Goal: Answer question/provide support: Share knowledge or assist other users

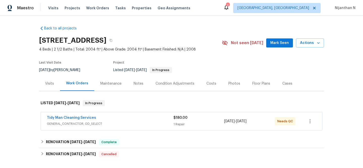
click at [107, 81] on div "Maintenance" at bounding box center [110, 83] width 33 height 15
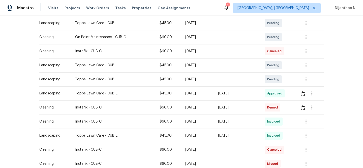
scroll to position [108, 0]
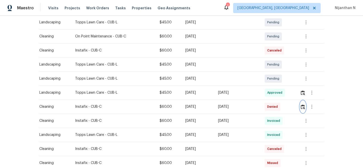
click at [304, 108] on img "button" at bounding box center [302, 107] width 4 height 5
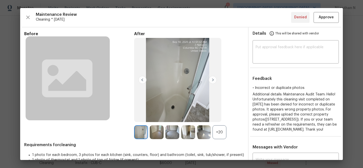
click at [217, 136] on div "+20" at bounding box center [219, 133] width 14 height 14
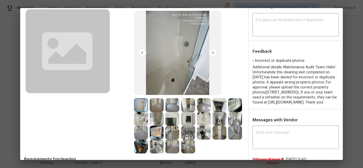
scroll to position [24, 0]
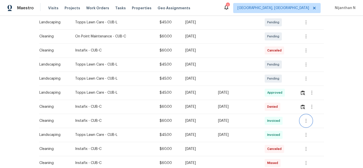
click at [305, 123] on icon "button" at bounding box center [306, 121] width 6 height 6
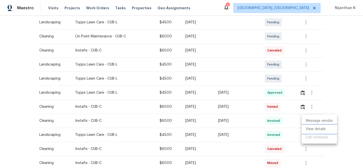
click at [311, 130] on li "View details" at bounding box center [318, 129] width 35 height 8
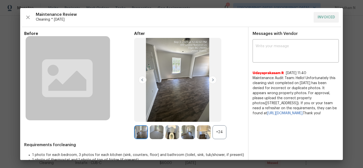
click at [222, 134] on div "+24" at bounding box center [219, 133] width 14 height 14
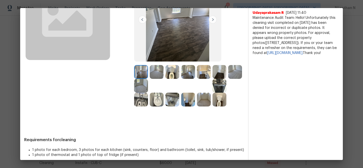
scroll to position [61, 0]
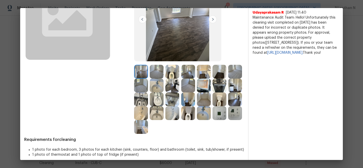
click at [144, 105] on img at bounding box center [141, 100] width 14 height 14
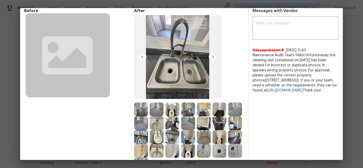
scroll to position [25, 0]
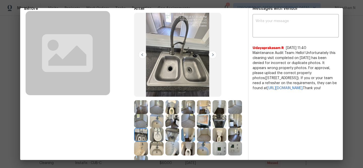
click at [230, 147] on img at bounding box center [235, 149] width 14 height 14
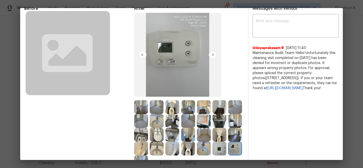
click at [220, 154] on img at bounding box center [219, 149] width 14 height 14
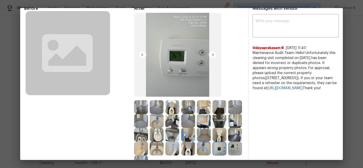
click at [237, 151] on img at bounding box center [235, 149] width 14 height 14
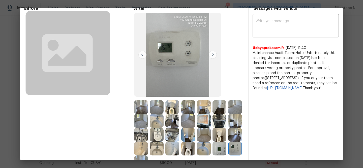
click at [139, 135] on img at bounding box center [141, 135] width 14 height 14
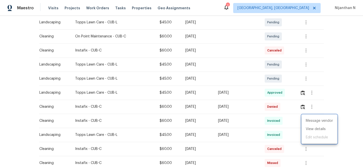
click at [301, 108] on div at bounding box center [181, 84] width 363 height 168
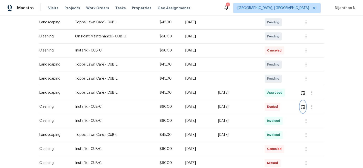
click at [305, 108] on img "button" at bounding box center [302, 107] width 4 height 5
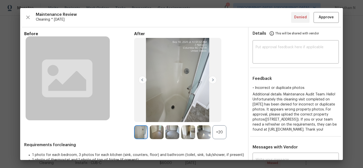
click at [212, 130] on div at bounding box center [205, 133] width 16 height 14
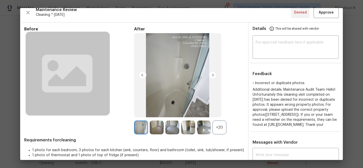
click at [215, 131] on div "+20" at bounding box center [219, 128] width 14 height 14
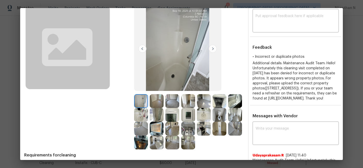
scroll to position [59, 0]
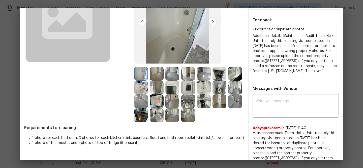
click at [194, 107] on img at bounding box center [188, 102] width 14 height 14
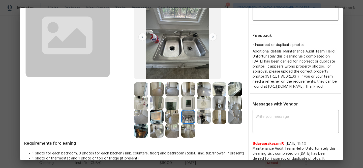
scroll to position [49, 0]
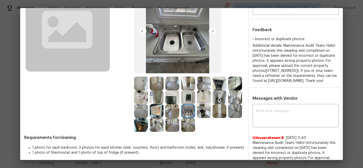
click at [189, 97] on img at bounding box center [188, 98] width 14 height 14
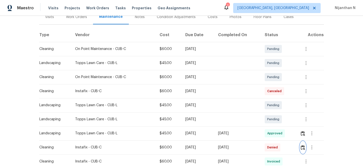
scroll to position [0, 0]
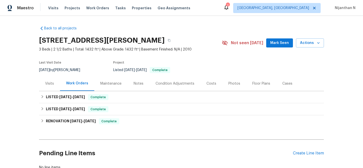
click at [110, 85] on div "Maintenance" at bounding box center [110, 83] width 21 height 5
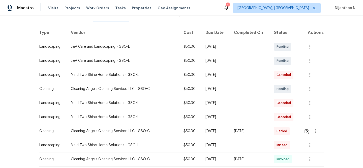
scroll to position [92, 0]
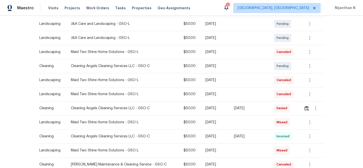
click at [301, 106] on td at bounding box center [311, 108] width 24 height 14
click at [306, 108] on img "button" at bounding box center [306, 108] width 4 height 5
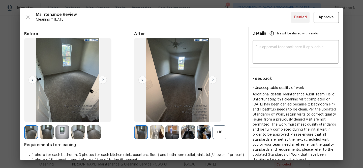
click at [217, 131] on div "+16" at bounding box center [219, 133] width 14 height 14
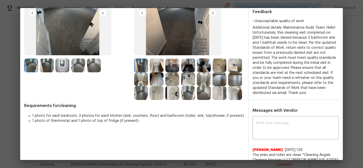
scroll to position [65, 0]
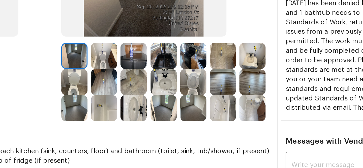
click at [192, 82] on img at bounding box center [188, 82] width 14 height 14
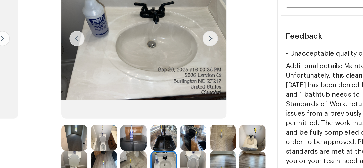
scroll to position [49, 0]
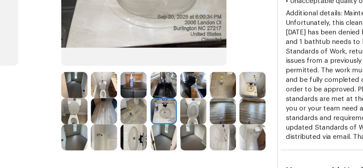
click at [237, 87] on img at bounding box center [235, 83] width 14 height 14
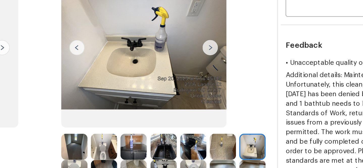
scroll to position [9, 0]
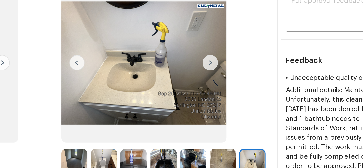
click at [180, 64] on img at bounding box center [177, 71] width 87 height 84
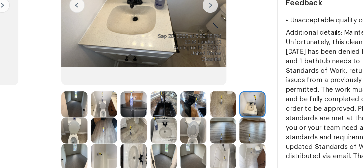
scroll to position [49, 0]
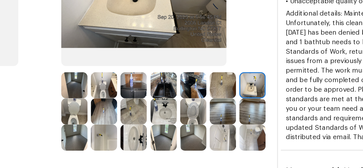
click at [174, 107] on img at bounding box center [172, 111] width 14 height 14
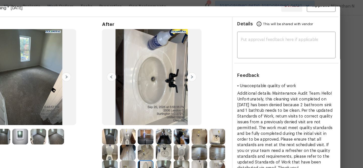
scroll to position [0, 0]
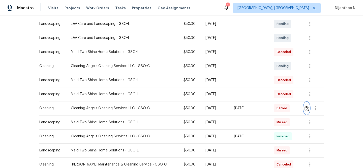
click at [308, 109] on button "button" at bounding box center [306, 108] width 6 height 12
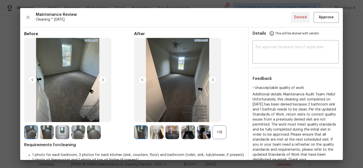
click at [218, 133] on div "+16" at bounding box center [219, 133] width 14 height 14
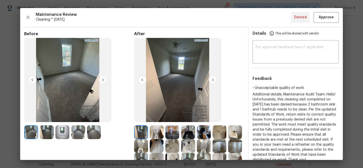
scroll to position [100, 0]
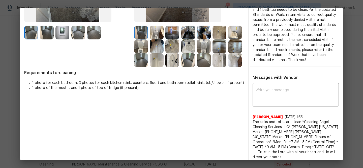
click at [162, 62] on img at bounding box center [157, 60] width 14 height 14
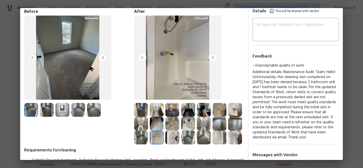
scroll to position [131, 0]
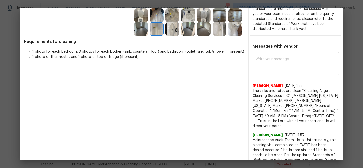
click at [275, 62] on textarea at bounding box center [295, 64] width 80 height 14
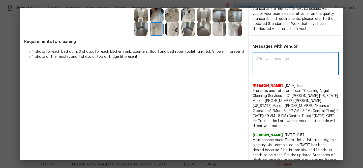
paste textarea "Maintenance Audit Team: Hello! Thank you for the feedback after further review …"
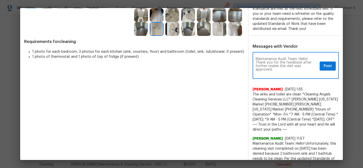
scroll to position [0, 0]
type textarea "Maintenance Audit Team: Hello! Thank you for the feedback after further review …"
click at [330, 66] on span "Post" at bounding box center [327, 66] width 8 height 6
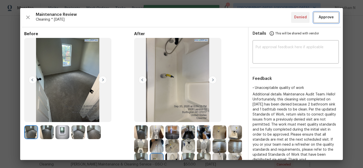
click at [325, 21] on button "Approve" at bounding box center [325, 17] width 25 height 11
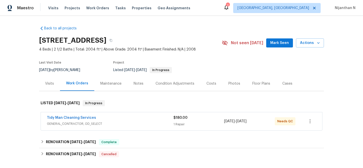
click at [106, 84] on div "Maintenance" at bounding box center [110, 83] width 21 height 5
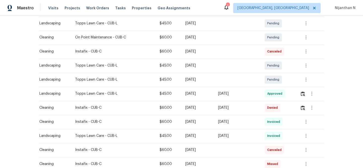
scroll to position [128, 0]
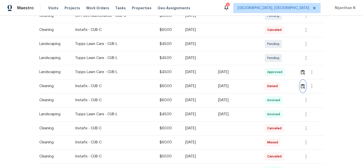
click at [304, 88] on img "button" at bounding box center [302, 86] width 4 height 5
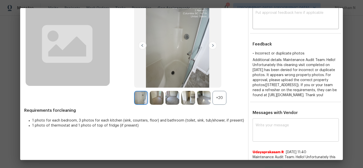
scroll to position [66, 0]
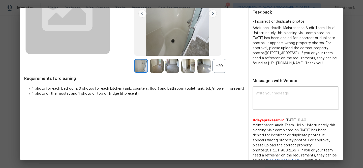
click at [280, 106] on textarea at bounding box center [295, 99] width 80 height 14
paste textarea "Maintenance Audit Team: Hello! Thank you for the feedback after further review …"
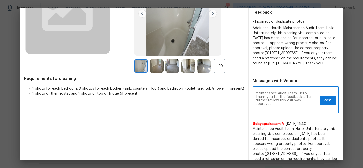
scroll to position [0, 0]
type textarea "Maintenance Audit Team: Hello! Thank you for the feedback after further review …"
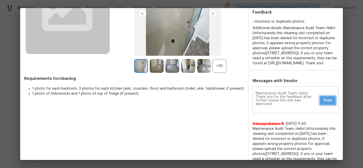
click at [331, 104] on span "Post" at bounding box center [327, 101] width 8 height 6
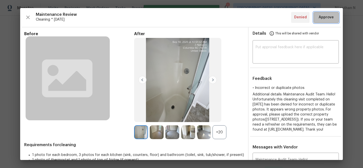
click at [321, 17] on span "Approve" at bounding box center [325, 17] width 15 height 6
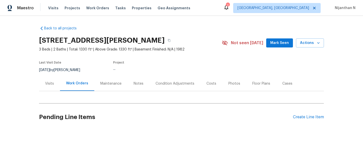
click at [108, 84] on div "Maintenance" at bounding box center [110, 83] width 21 height 5
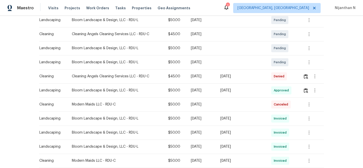
scroll to position [96, 0]
click at [306, 78] on img "button" at bounding box center [305, 76] width 4 height 5
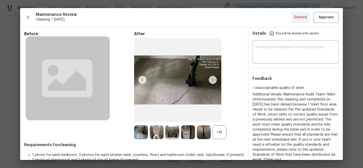
click at [217, 131] on div "+16" at bounding box center [219, 133] width 14 height 14
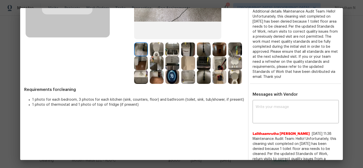
scroll to position [67, 0]
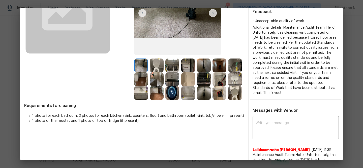
click at [218, 75] on img at bounding box center [219, 80] width 14 height 14
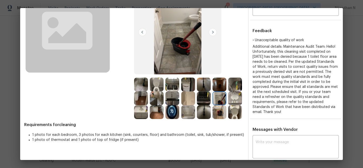
scroll to position [42, 0]
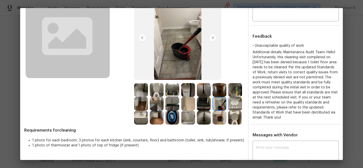
click at [158, 105] on img at bounding box center [157, 104] width 14 height 14
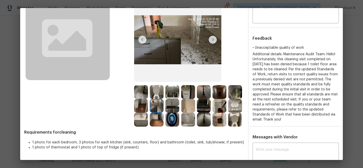
scroll to position [66, 0]
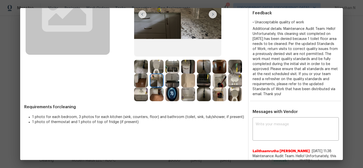
click at [225, 97] on img at bounding box center [219, 95] width 14 height 14
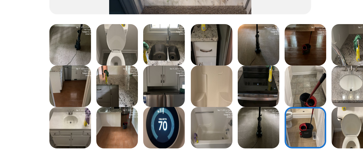
scroll to position [63, 0]
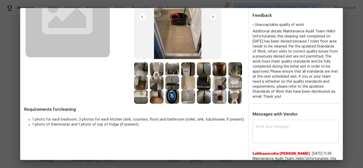
click at [302, 133] on textarea at bounding box center [295, 132] width 80 height 14
paste textarea "Maintenance Audit Team: Hello! Thank you for the feedback after further review …"
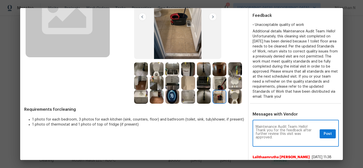
scroll to position [0, 0]
type textarea "Maintenance Audit Team: Hello! Thank you for the feedback after further review …"
click at [330, 137] on button "Post" at bounding box center [327, 134] width 16 height 9
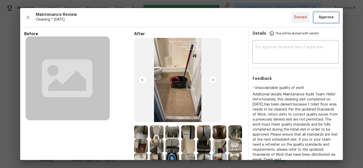
click at [325, 18] on span "Approve" at bounding box center [325, 17] width 15 height 6
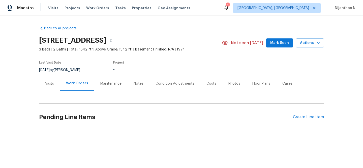
click at [103, 82] on div "Maintenance" at bounding box center [110, 83] width 21 height 5
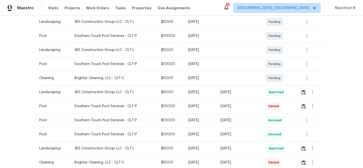
scroll to position [109, 0]
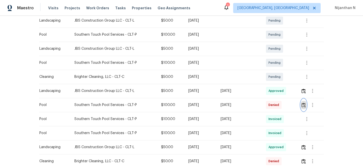
click at [303, 105] on img "button" at bounding box center [303, 105] width 4 height 5
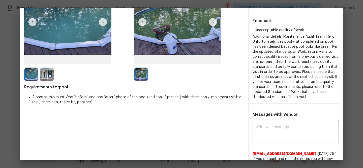
scroll to position [67, 0]
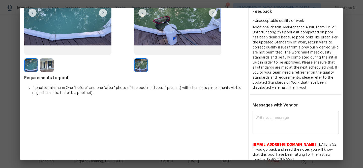
click at [285, 127] on textarea at bounding box center [295, 123] width 80 height 14
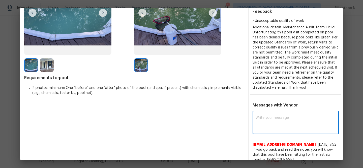
paste textarea "Maintenance Audit Team: Hello! Thank you for the feedback after further review …"
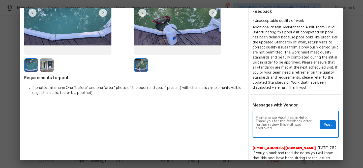
scroll to position [0, 0]
type textarea "Maintenance Audit Team: Hello! Thank you for the feedback after further review …"
click at [327, 128] on span "Post" at bounding box center [327, 125] width 8 height 6
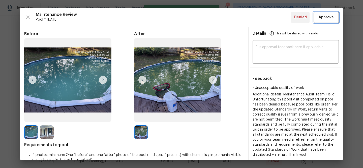
click at [329, 16] on span "Approve" at bounding box center [325, 17] width 15 height 6
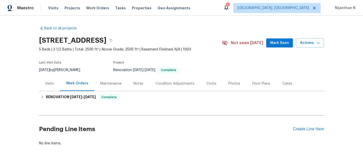
click at [104, 83] on div "Maintenance" at bounding box center [110, 83] width 21 height 5
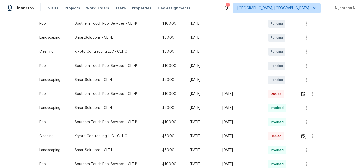
scroll to position [135, 0]
click at [304, 95] on img "button" at bounding box center [303, 93] width 4 height 5
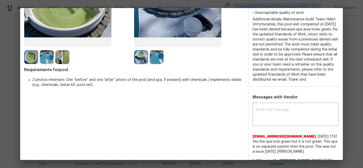
scroll to position [109, 0]
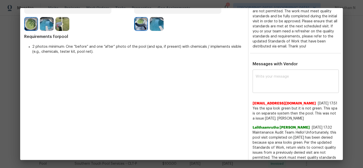
click at [305, 74] on div "x ​" at bounding box center [295, 82] width 86 height 22
paste textarea "Maintenance Audit Team: Hello! Thank you for the feedback after further review …"
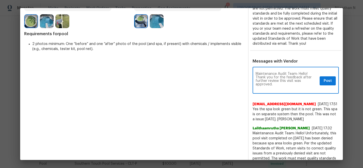
scroll to position [0, 0]
type textarea "Maintenance Audit Team: Hello! Thank you for the feedback after further review …"
click at [321, 83] on button "Post" at bounding box center [327, 81] width 16 height 9
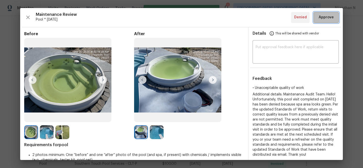
click at [320, 16] on span "Approve" at bounding box center [325, 17] width 15 height 6
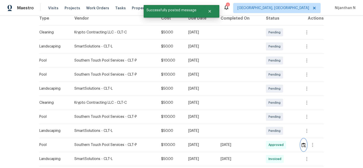
scroll to position [74, 0]
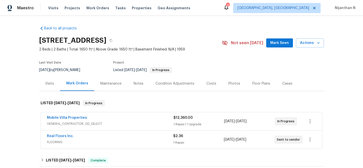
click at [104, 84] on div "Maintenance" at bounding box center [110, 83] width 21 height 5
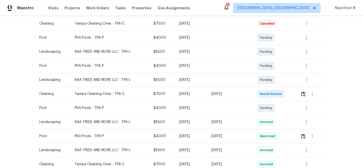
scroll to position [115, 0]
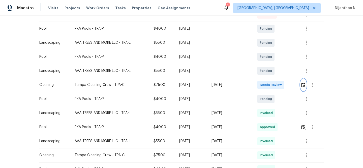
click at [302, 85] on button "button" at bounding box center [303, 85] width 6 height 12
click at [305, 85] on img "button" at bounding box center [303, 85] width 4 height 5
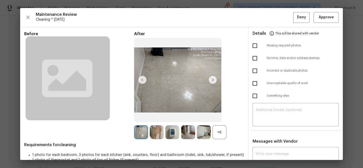
click at [221, 134] on div "+6" at bounding box center [219, 133] width 14 height 14
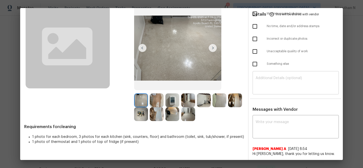
scroll to position [2, 0]
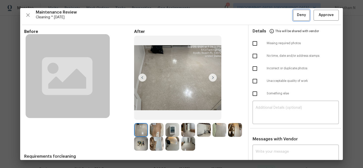
click at [299, 12] on span "Deny" at bounding box center [301, 15] width 9 height 6
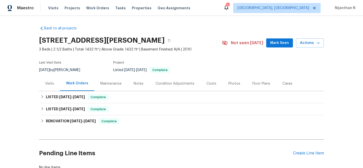
click at [105, 84] on div "Maintenance" at bounding box center [110, 83] width 21 height 5
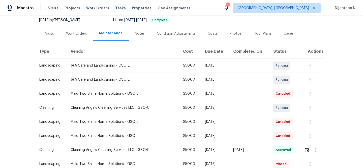
scroll to position [66, 0]
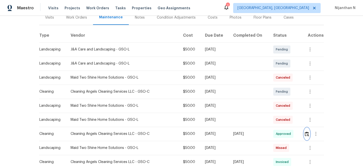
click at [307, 134] on img "button" at bounding box center [306, 134] width 4 height 5
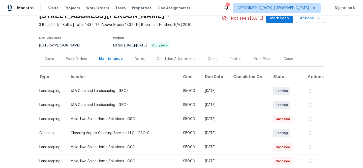
scroll to position [0, 0]
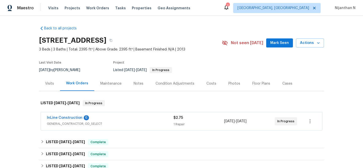
click at [113, 80] on div "Maintenance" at bounding box center [110, 83] width 33 height 15
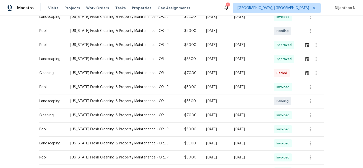
scroll to position [163, 0]
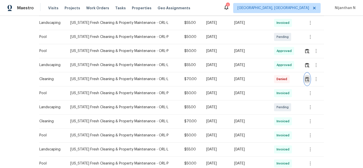
click at [307, 81] on img "button" at bounding box center [307, 79] width 4 height 5
click at [308, 79] on img "button" at bounding box center [307, 79] width 4 height 5
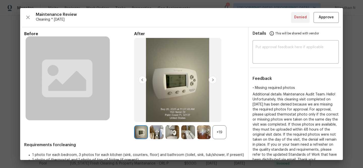
click at [219, 133] on div "+19" at bounding box center [219, 133] width 14 height 14
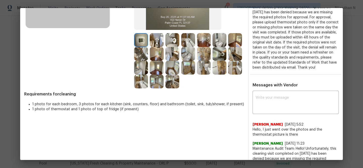
scroll to position [29, 0]
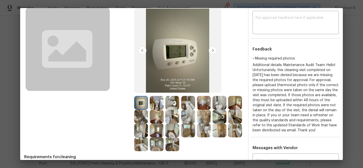
click at [175, 145] on img at bounding box center [172, 145] width 14 height 14
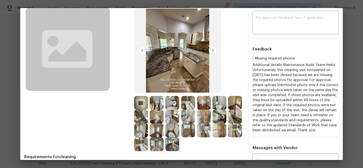
click at [144, 102] on img at bounding box center [141, 103] width 14 height 14
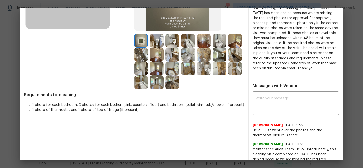
scroll to position [106, 0]
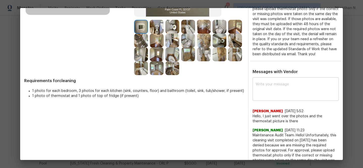
click at [252, 91] on div "x ​" at bounding box center [295, 90] width 86 height 22
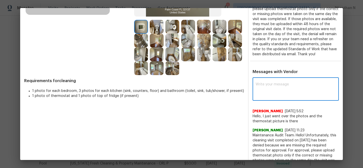
paste textarea "Maintenance Audit Team: Hello! Thank you for uploading the photo, after further…"
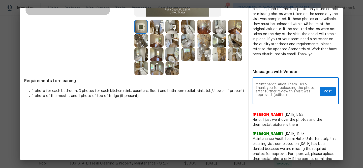
scroll to position [0, 0]
drag, startPoint x: 272, startPoint y: 99, endPoint x: 294, endPoint y: 98, distance: 21.4
click at [294, 99] on textarea "Maintenance Audit Team: Hello! Thank you for uploading the photo, after further…" at bounding box center [286, 92] width 62 height 18
type textarea "Maintenance Audit Team: Hello! Thank you for uploading the photo, after further…"
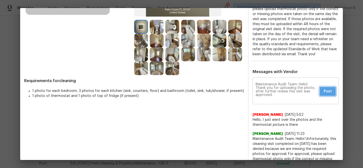
click at [328, 95] on span "Post" at bounding box center [327, 92] width 8 height 6
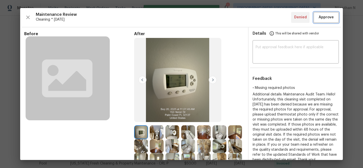
click at [323, 18] on span "Approve" at bounding box center [325, 17] width 15 height 6
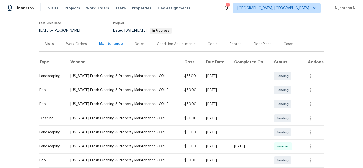
scroll to position [45, 0]
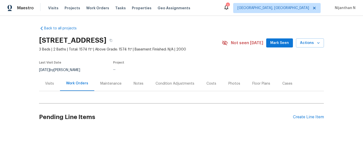
click at [109, 87] on div "Maintenance" at bounding box center [110, 83] width 33 height 15
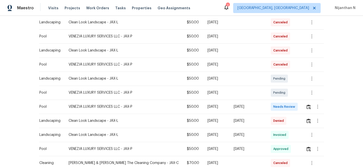
scroll to position [102, 0]
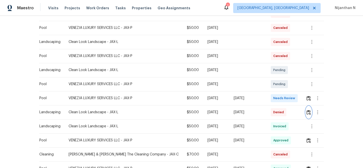
click at [306, 114] on img "button" at bounding box center [308, 112] width 4 height 5
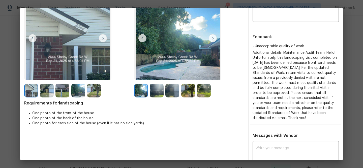
scroll to position [34, 0]
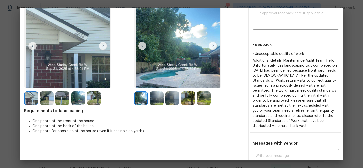
click at [189, 102] on img at bounding box center [188, 99] width 14 height 14
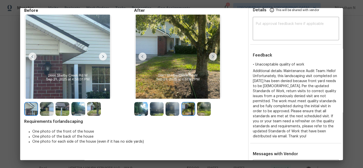
scroll to position [0, 0]
click at [206, 112] on img at bounding box center [204, 109] width 14 height 14
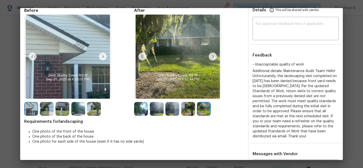
click at [153, 104] on img at bounding box center [157, 109] width 14 height 14
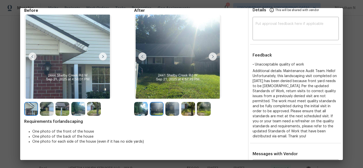
click at [173, 111] on img at bounding box center [172, 109] width 14 height 14
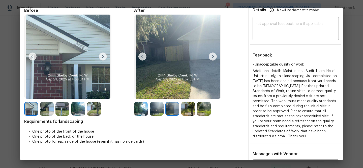
scroll to position [24, 0]
click at [147, 110] on img at bounding box center [141, 109] width 14 height 14
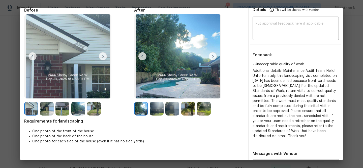
click at [158, 110] on img at bounding box center [157, 109] width 14 height 14
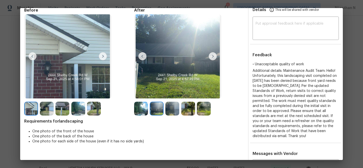
click at [188, 111] on img at bounding box center [188, 109] width 14 height 14
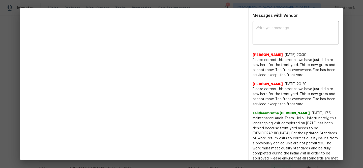
scroll to position [182, 0]
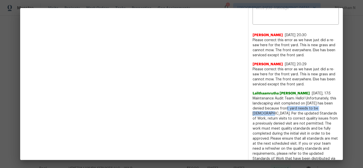
drag, startPoint x: 289, startPoint y: 103, endPoint x: 265, endPoint y: 106, distance: 23.9
click at [265, 106] on span "Maintenance Audit Team: Hello! Unfortunately, this landscaping visit completed …" at bounding box center [295, 131] width 86 height 70
copy span "front yard needs to be mowed."
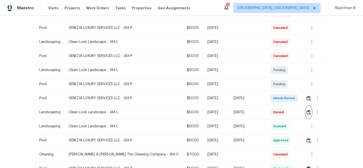
scroll to position [0, 0]
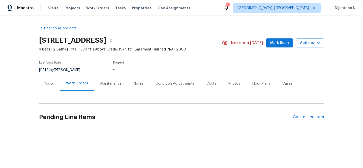
click at [114, 84] on div "Maintenance" at bounding box center [110, 83] width 21 height 5
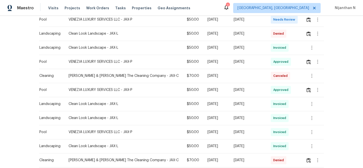
scroll to position [155, 0]
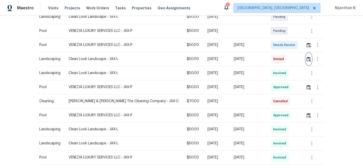
click at [308, 58] on img "button" at bounding box center [308, 59] width 4 height 5
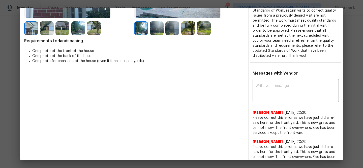
scroll to position [123, 0]
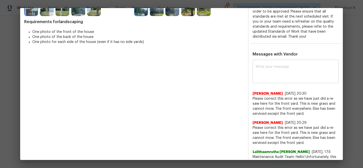
click at [272, 78] on div "x ​" at bounding box center [295, 72] width 86 height 22
paste textarea "Maintenance Audit Team: Hello! Thank you for the feedback after further review …"
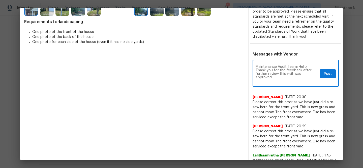
scroll to position [0, 0]
type textarea "Maintenance Audit Team: Hello! Thank you for the feedback after further review …"
click at [328, 71] on span "Post" at bounding box center [327, 74] width 8 height 6
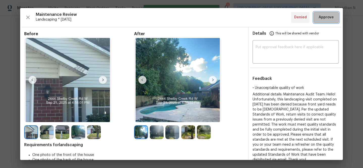
click at [324, 18] on span "Approve" at bounding box center [325, 17] width 15 height 6
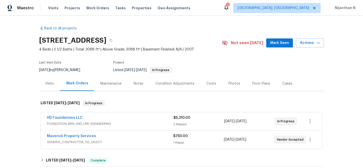
click at [107, 80] on div "Maintenance" at bounding box center [110, 83] width 33 height 15
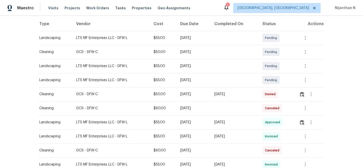
scroll to position [107, 0]
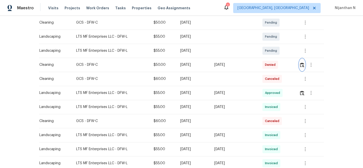
click at [304, 67] on button "button" at bounding box center [302, 65] width 6 height 12
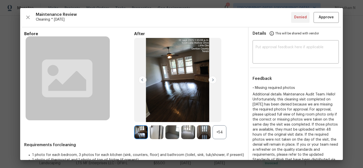
click at [216, 134] on div "+54" at bounding box center [219, 133] width 14 height 14
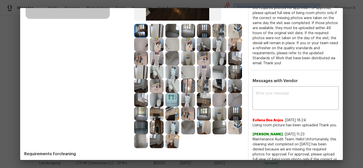
scroll to position [119, 0]
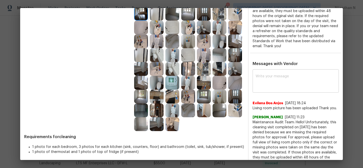
click at [269, 77] on textarea at bounding box center [295, 82] width 80 height 14
paste textarea "Maintenance Audit Team: Hello! Thank you for uploading the photo, after further…"
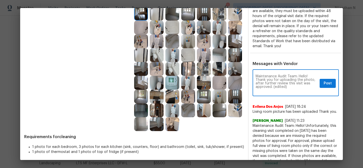
scroll to position [0, 0]
drag, startPoint x: 274, startPoint y: 88, endPoint x: 290, endPoint y: 87, distance: 16.4
click at [290, 88] on textarea "Maintenance Audit Team: Hello! Thank you for uploading the photo, after further…" at bounding box center [286, 84] width 62 height 18
type textarea "Maintenance Audit Team: Hello! Thank you for uploading the photo, after further…"
click at [326, 83] on span "Post" at bounding box center [327, 84] width 8 height 6
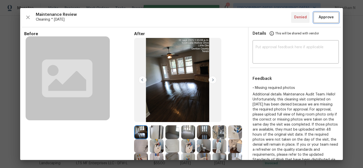
click at [323, 19] on span "Approve" at bounding box center [325, 17] width 15 height 6
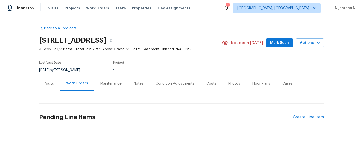
click at [113, 82] on div "Maintenance" at bounding box center [110, 83] width 21 height 5
